Goal: Obtain resource: Obtain resource

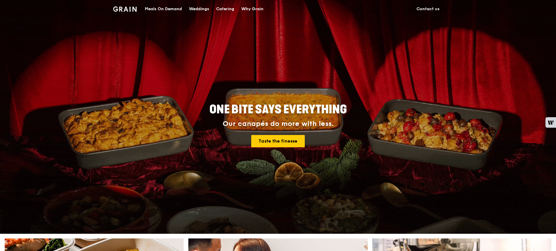
click at [228, 9] on div "Catering" at bounding box center [225, 9] width 18 height 18
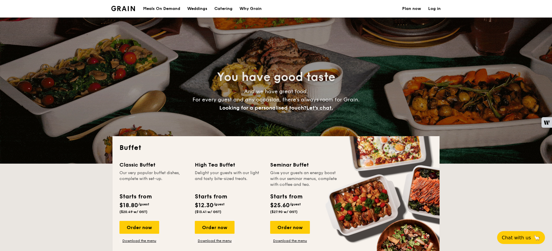
select select
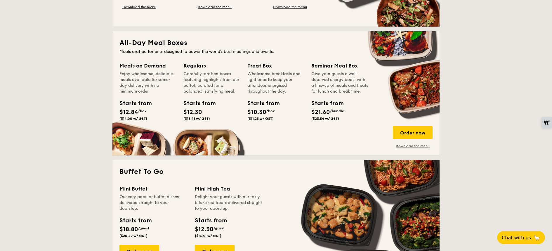
scroll to position [238, 0]
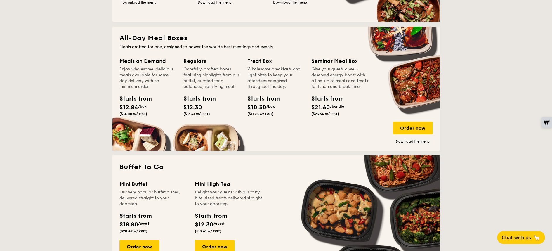
drag, startPoint x: 343, startPoint y: 60, endPoint x: 341, endPoint y: 63, distance: 3.5
click at [343, 60] on div "Seminar Meal Box" at bounding box center [340, 61] width 57 height 8
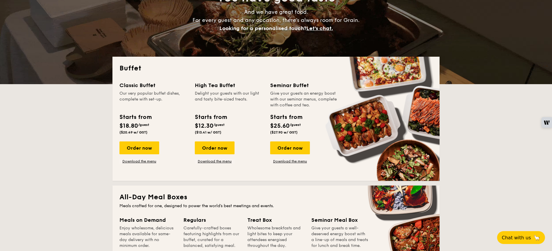
scroll to position [80, 0]
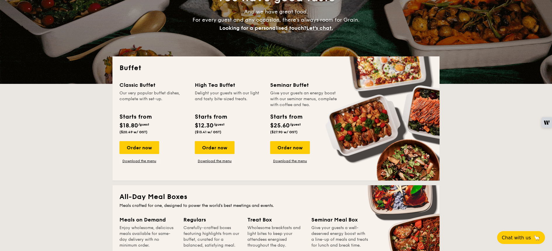
click at [171, 95] on div "Our very popular buffet dishes, complete with set-up." at bounding box center [154, 99] width 68 height 18
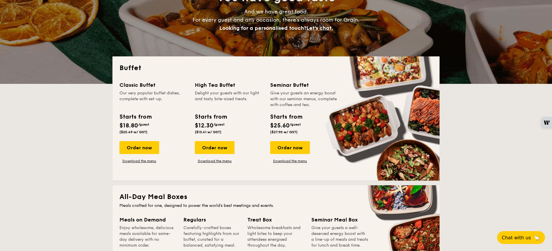
click at [207, 75] on div "Buffet Classic Buffet Our very popular buffet dishes, complete with set-up. Sta…" at bounding box center [276, 118] width 327 height 124
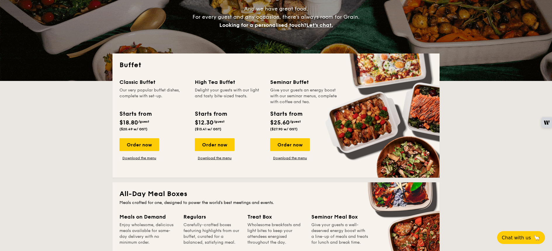
scroll to position [83, 0]
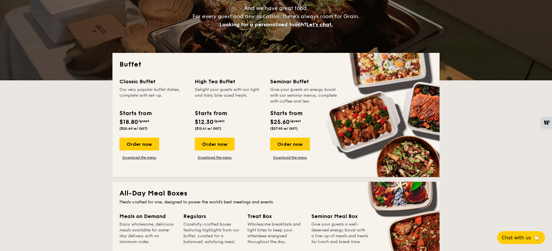
click at [309, 82] on div "Seminar Buffet" at bounding box center [304, 81] width 68 height 8
click at [288, 158] on link "Download the menu" at bounding box center [290, 157] width 40 height 5
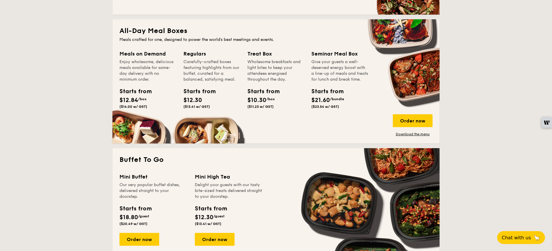
scroll to position [268, 0]
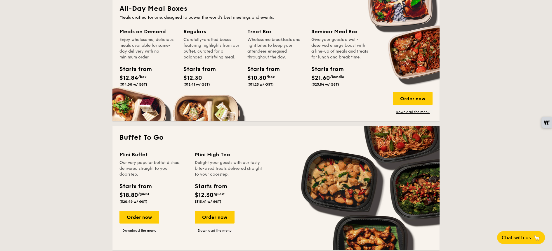
click at [190, 134] on h2 "Buffet To Go" at bounding box center [276, 137] width 313 height 9
click at [141, 230] on link "Download the menu" at bounding box center [140, 230] width 40 height 5
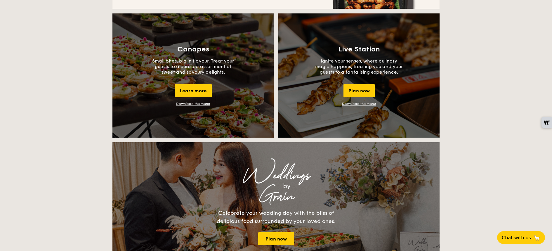
scroll to position [510, 0]
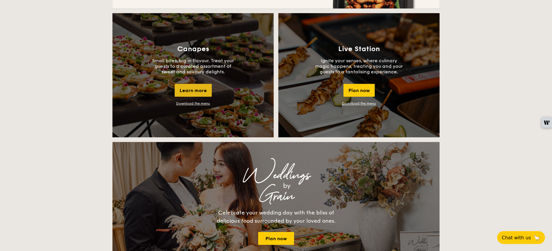
click at [192, 93] on div "Learn more" at bounding box center [193, 90] width 37 height 13
click at [196, 105] on link "Download the menu" at bounding box center [193, 103] width 34 height 4
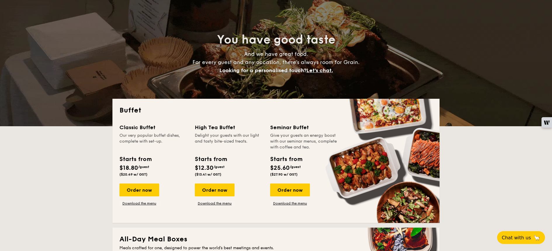
scroll to position [0, 0]
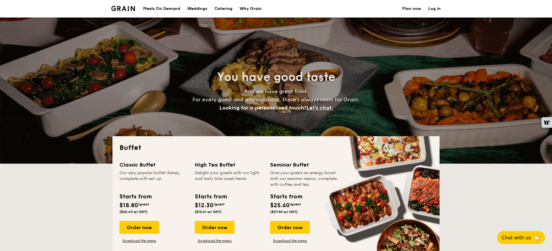
click at [173, 9] on div "Meals On Demand" at bounding box center [161, 9] width 37 height 18
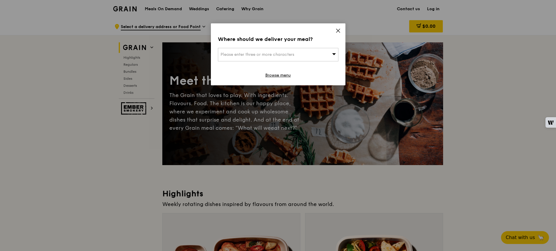
click at [338, 31] on icon at bounding box center [338, 31] width 4 height 4
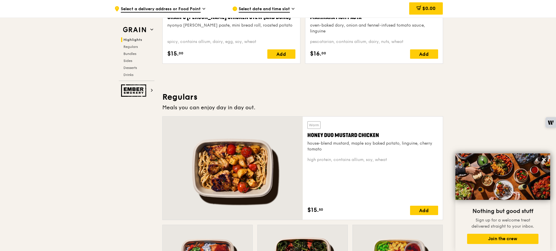
scroll to position [292, 0]
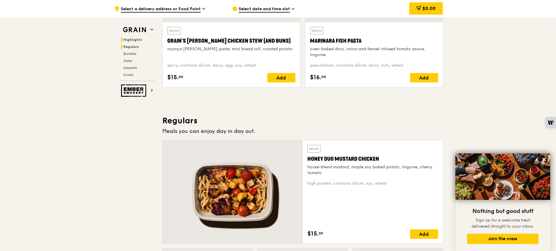
click at [132, 47] on span "Regulars" at bounding box center [130, 47] width 15 height 4
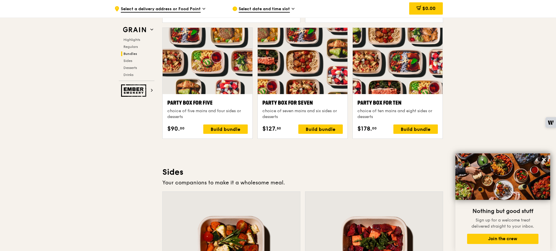
scroll to position [1181, 0]
